Goal: Navigation & Orientation: Find specific page/section

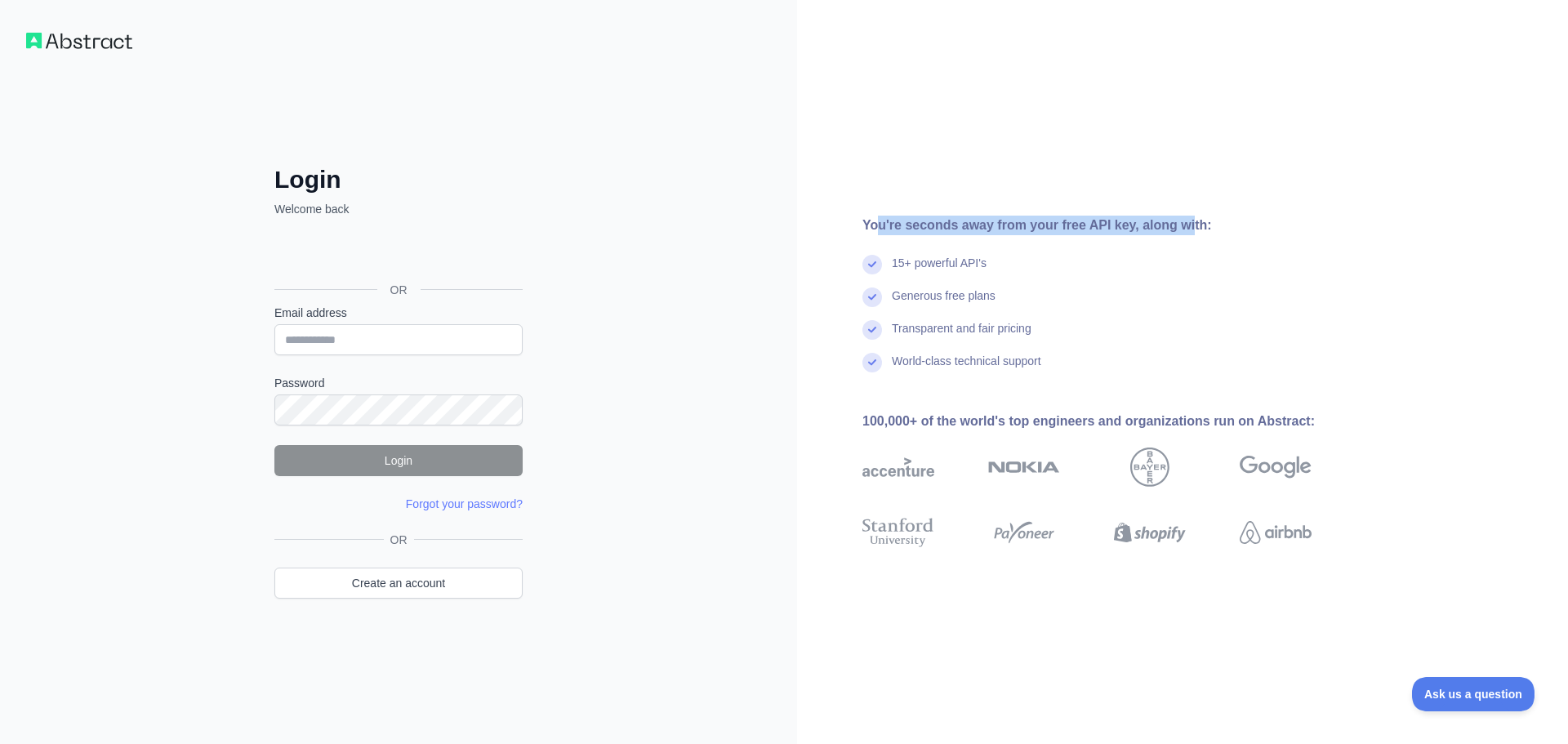
drag, startPoint x: 967, startPoint y: 221, endPoint x: 1193, endPoint y: 219, distance: 226.0
click at [1189, 219] on div "You're seconds away from your free API key, along with:" at bounding box center [1113, 225] width 502 height 20
click at [1218, 220] on div "You're seconds away from your free API key, along with:" at bounding box center [1113, 225] width 502 height 20
drag, startPoint x: 882, startPoint y: 246, endPoint x: 1030, endPoint y: 258, distance: 148.5
click at [1030, 258] on div "You're seconds away from your free API key, along with: 15+ powerful API's Gene…" at bounding box center [1093, 372] width 593 height 314
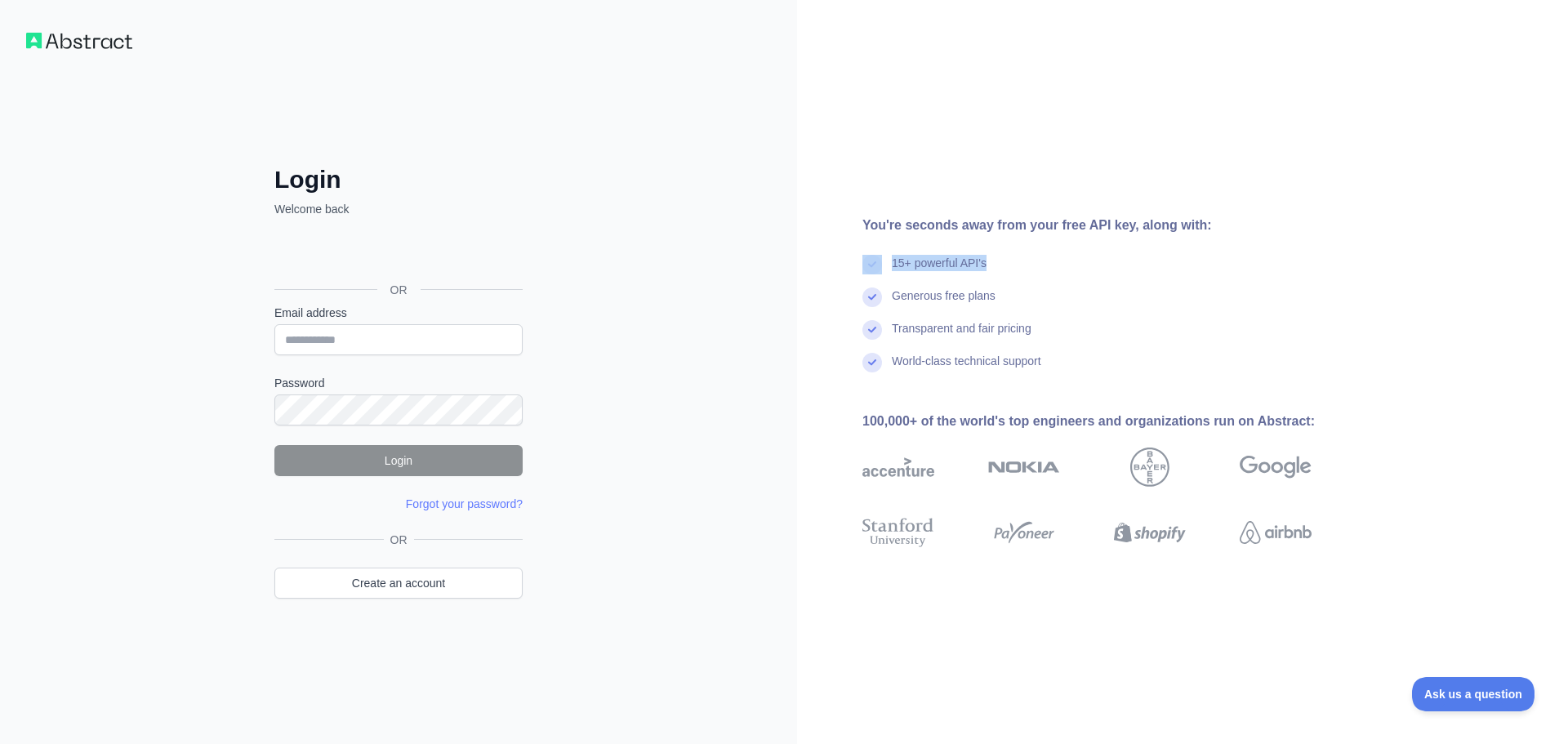
click at [1030, 258] on div "15+ powerful API's" at bounding box center [1113, 270] width 502 height 33
click at [1028, 298] on div "Generous free plans" at bounding box center [1113, 303] width 502 height 33
drag, startPoint x: 887, startPoint y: 320, endPoint x: 1054, endPoint y: 328, distance: 167.2
click at [1054, 328] on div "Transparent and fair pricing" at bounding box center [1113, 336] width 502 height 33
drag, startPoint x: 888, startPoint y: 359, endPoint x: 1089, endPoint y: 362, distance: 201.0
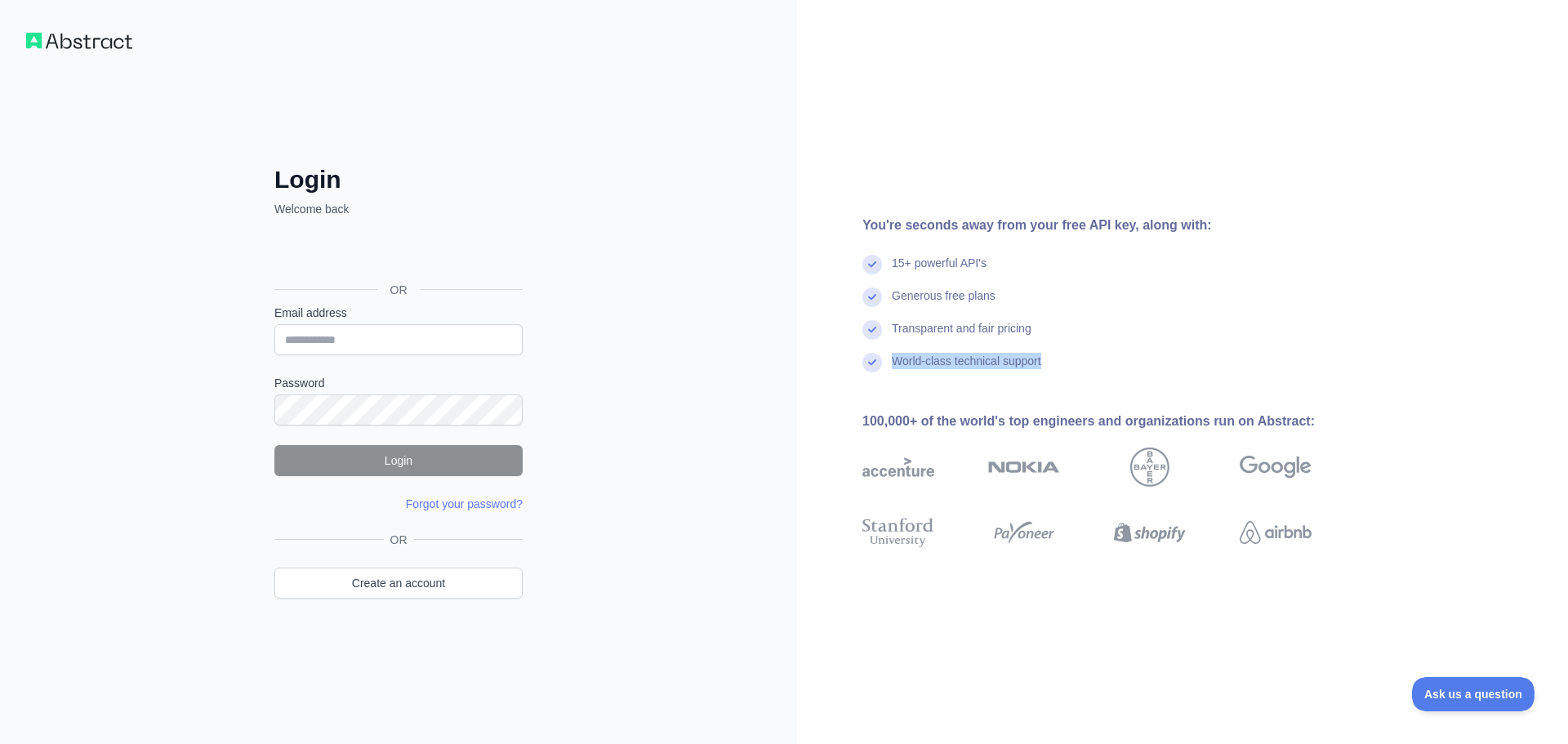
click at [1089, 362] on div "World-class technical support" at bounding box center [1113, 369] width 502 height 33
